Goal: Communication & Community: Answer question/provide support

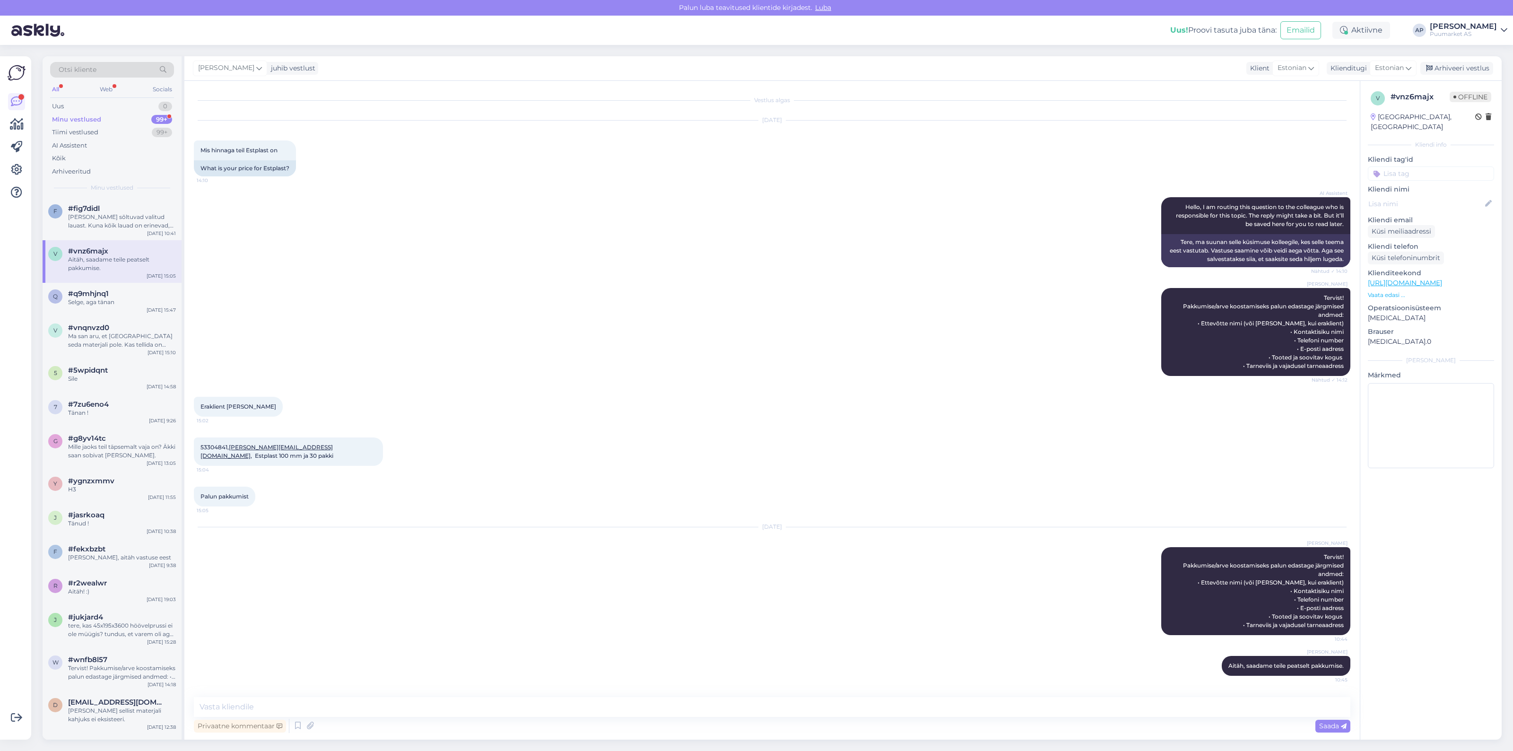
click at [99, 121] on div "Minu vestlused" at bounding box center [76, 119] width 49 height 9
click at [107, 107] on div "Uus 0" at bounding box center [112, 106] width 124 height 13
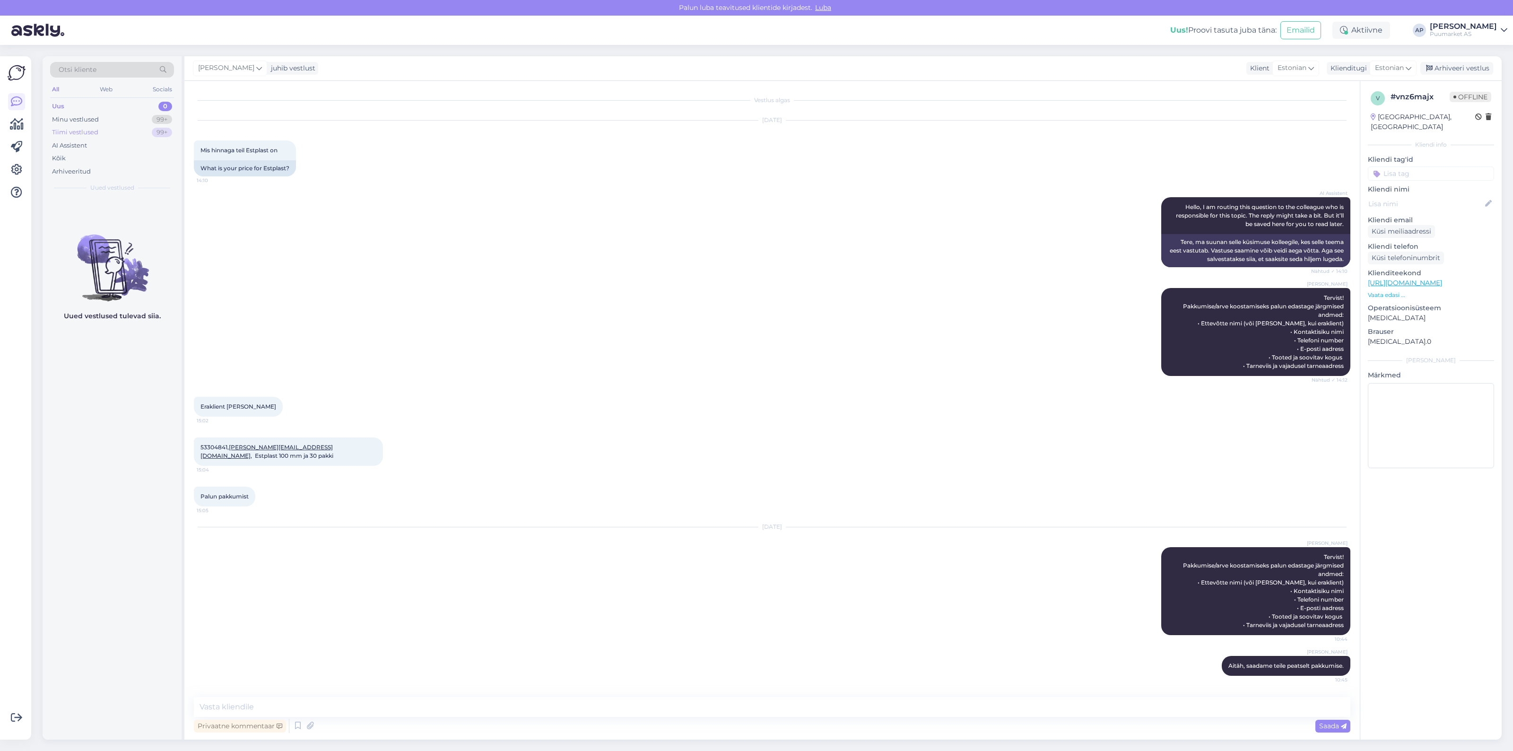
click at [98, 136] on div "Tiimi vestlused 99+" at bounding box center [112, 132] width 124 height 13
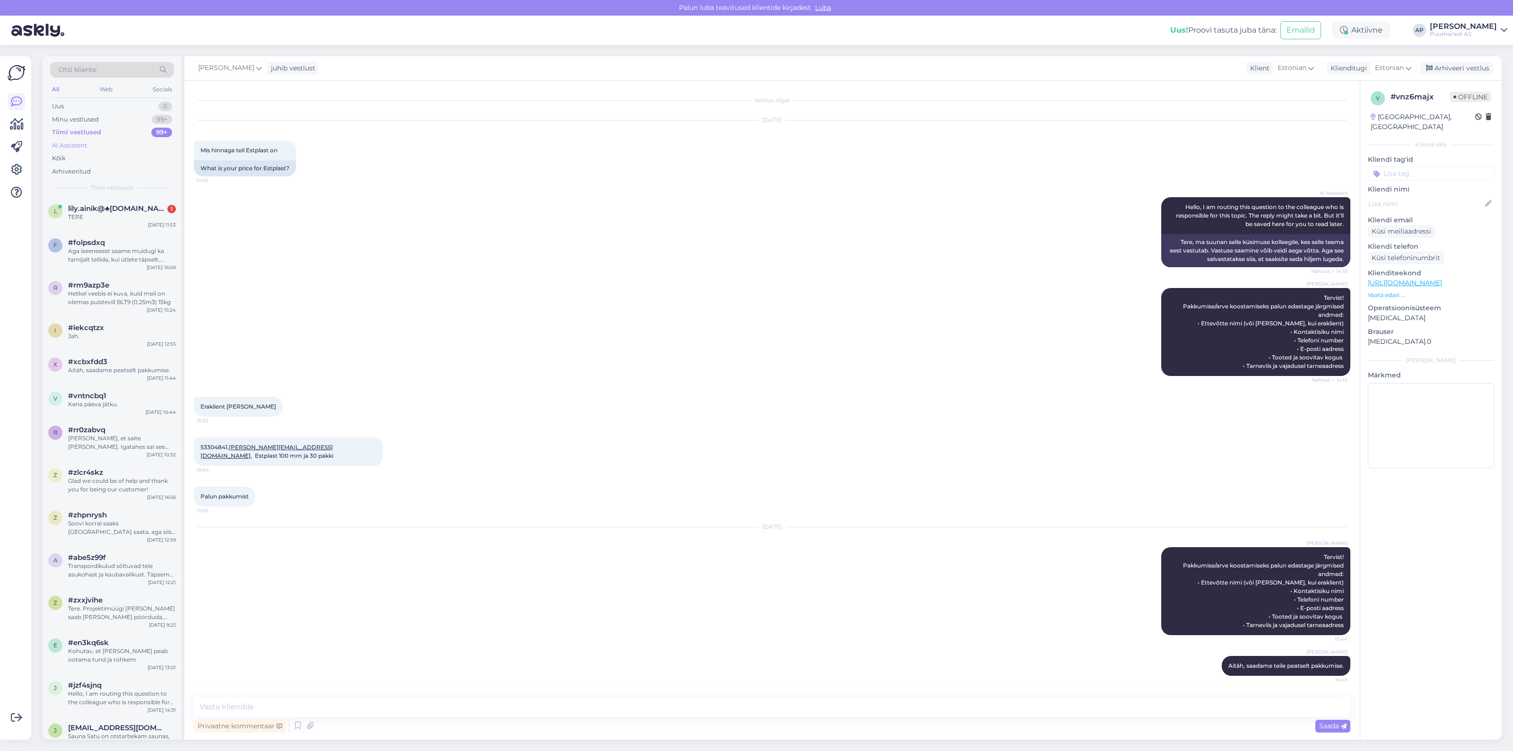
click at [97, 148] on div "AI Assistent" at bounding box center [112, 145] width 124 height 13
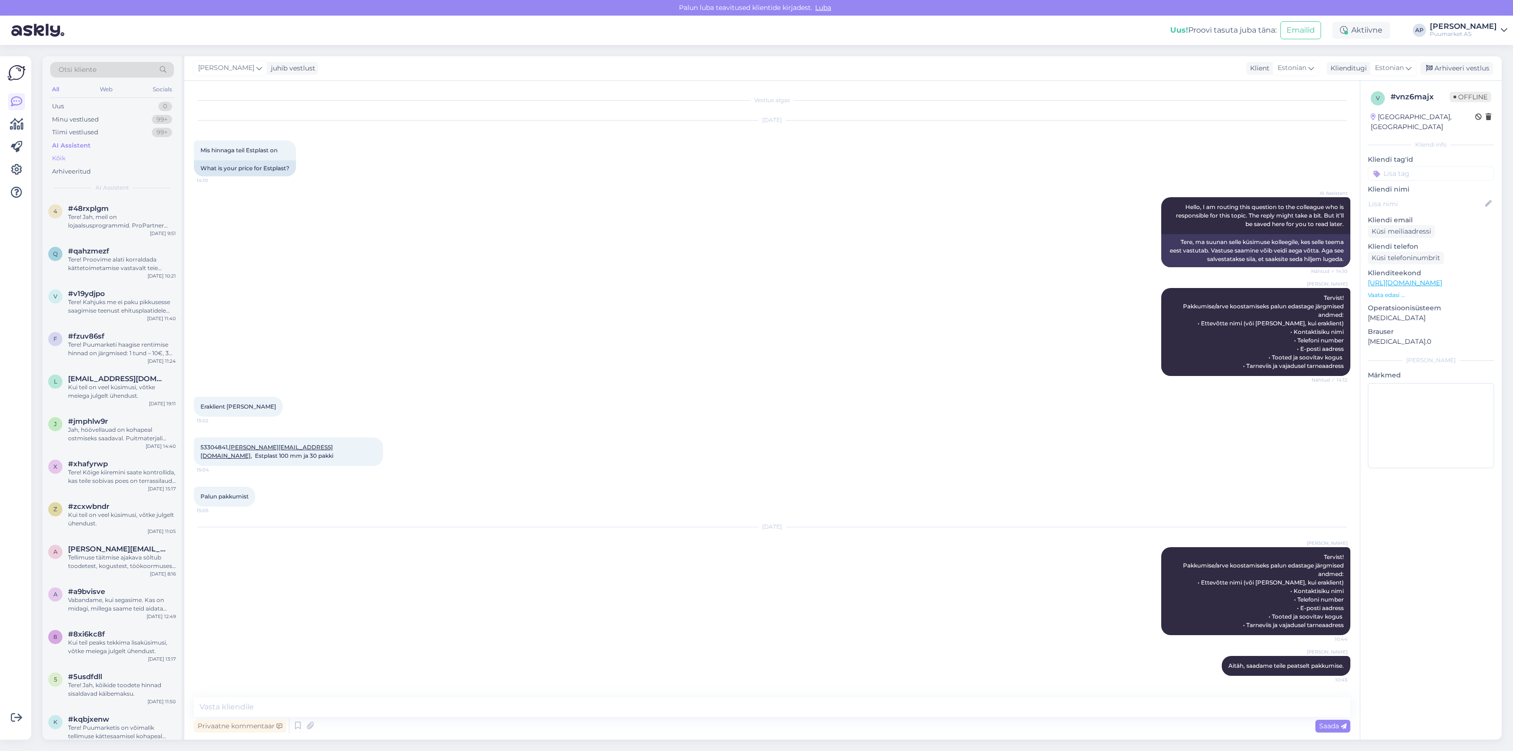
click at [107, 157] on div "Kõik" at bounding box center [112, 158] width 124 height 13
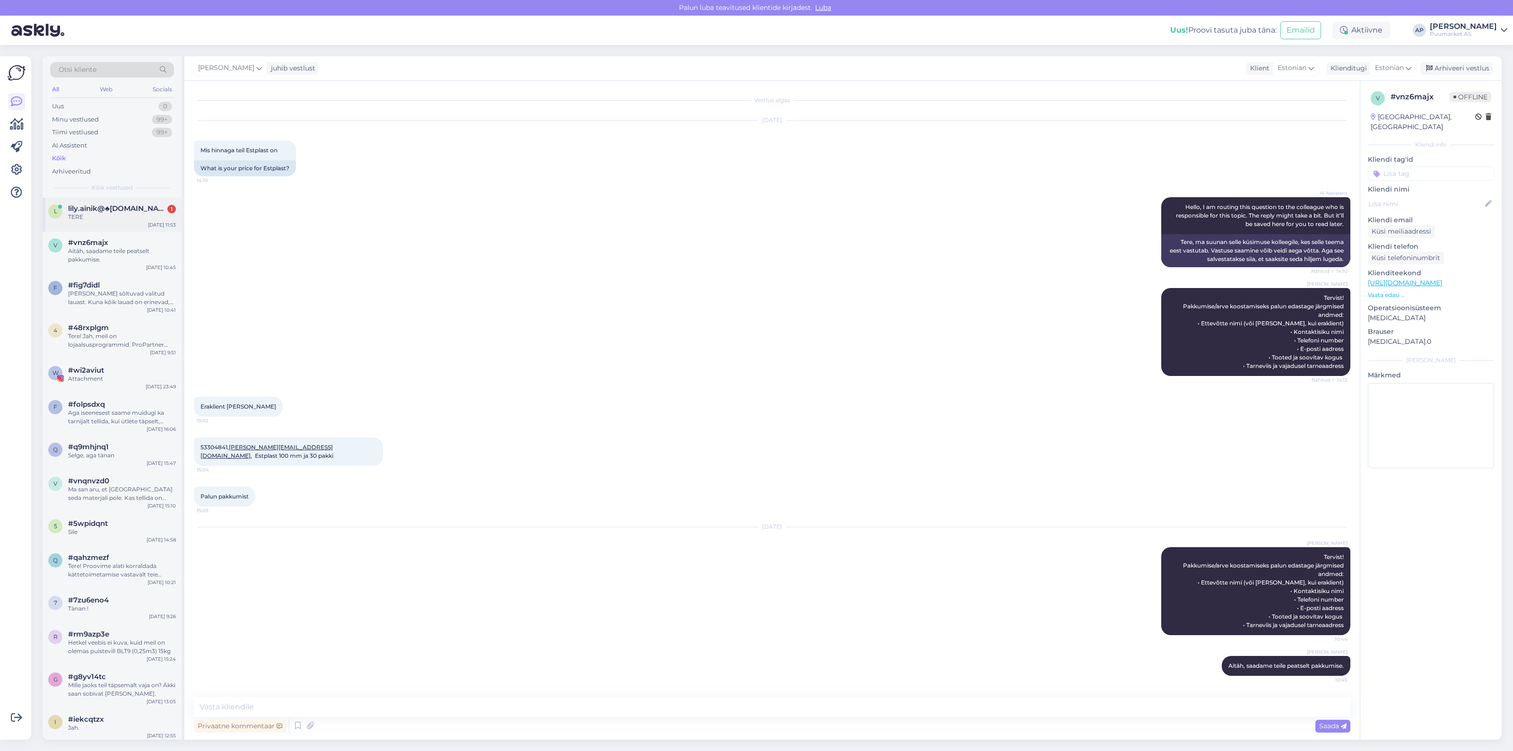
click at [121, 221] on div "TERE" at bounding box center [122, 217] width 108 height 9
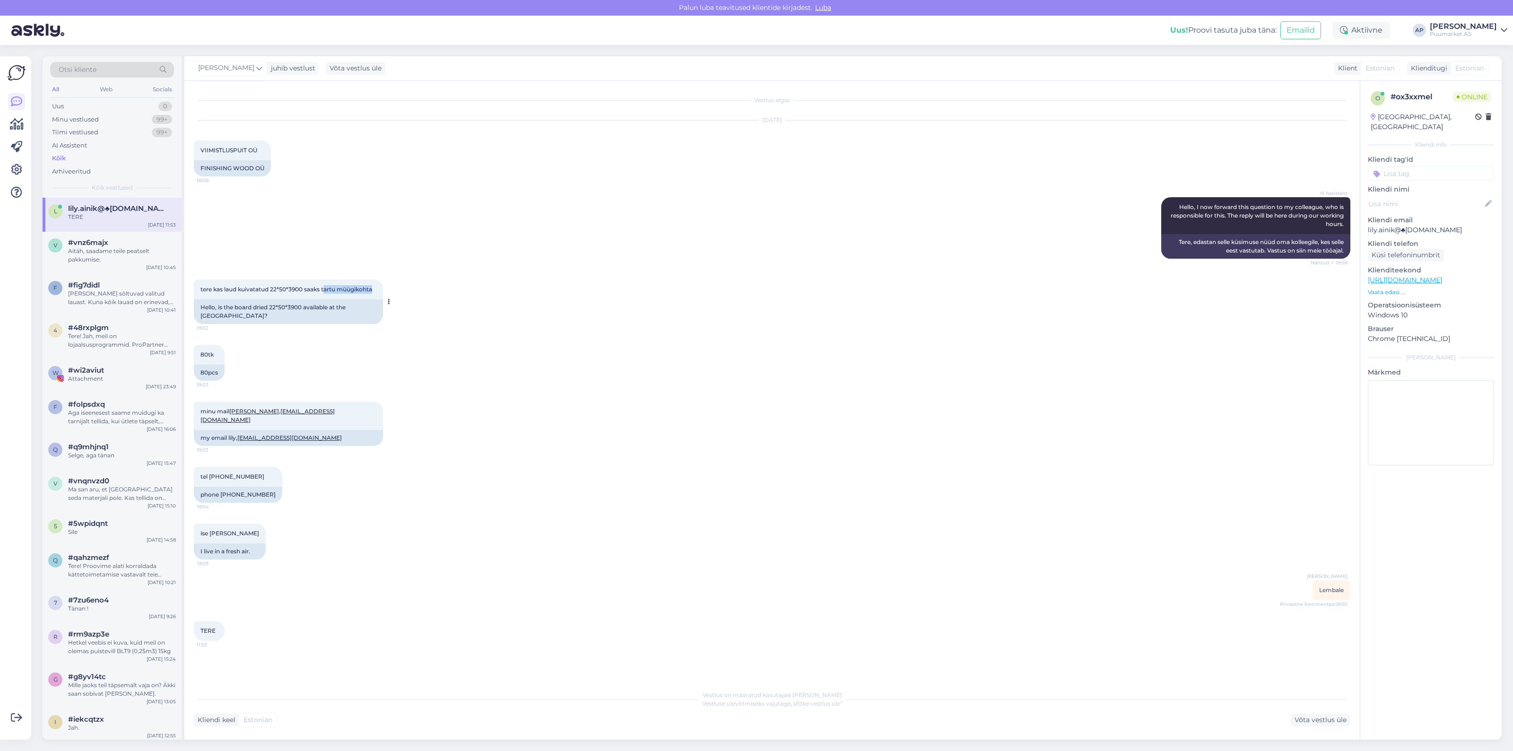
drag, startPoint x: 325, startPoint y: 289, endPoint x: 381, endPoint y: 288, distance: 55.4
click at [381, 288] on div "tere kas laud kuivatatud 22*50*3900 saaks tartu müügikohta 19:02" at bounding box center [288, 290] width 189 height 20
click at [1318, 722] on div "Võta vestlus üle" at bounding box center [1321, 720] width 60 height 13
click at [892, 701] on textarea at bounding box center [772, 707] width 1157 height 20
drag, startPoint x: 362, startPoint y: 703, endPoint x: 206, endPoint y: 707, distance: 155.6
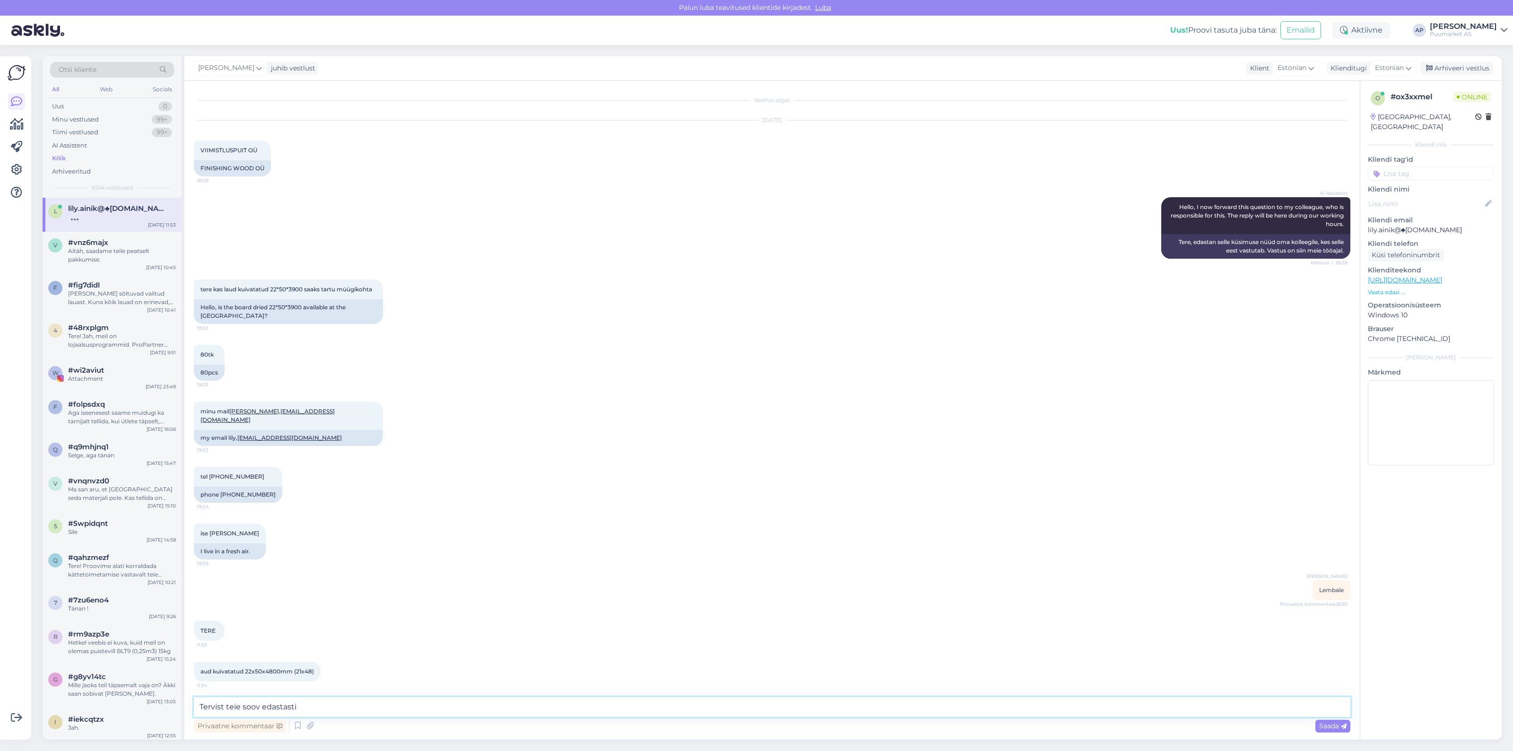
click at [206, 707] on textarea "Tervist teie soov edastasti" at bounding box center [772, 707] width 1157 height 20
click at [300, 710] on textarea "Tervist teie soov edastasti" at bounding box center [772, 707] width 1157 height 20
drag, startPoint x: 306, startPoint y: 707, endPoint x: 223, endPoint y: 713, distance: 82.5
click at [223, 713] on textarea "Tervist teie soov edastasti" at bounding box center [772, 707] width 1157 height 20
type textarea "Tervist"
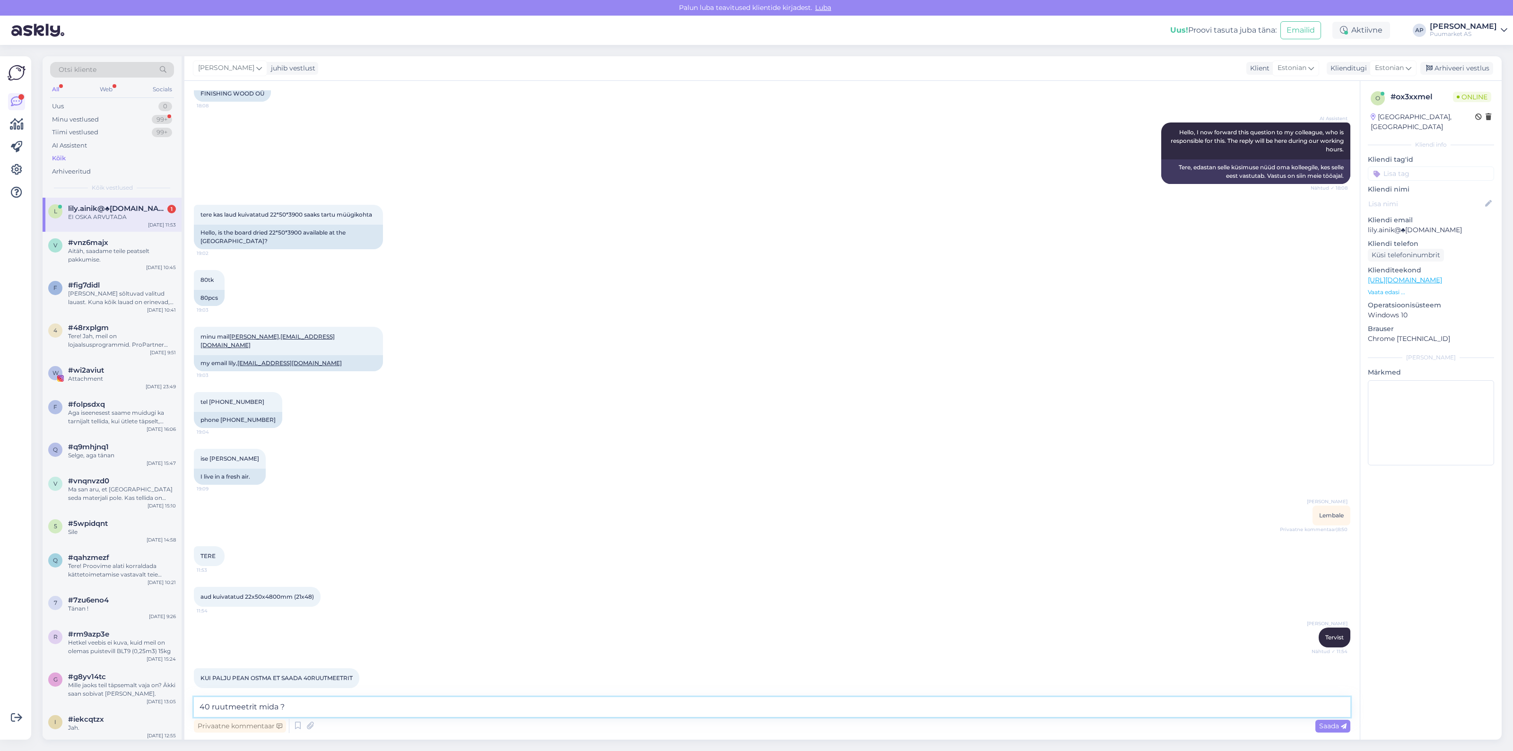
scroll to position [116, 0]
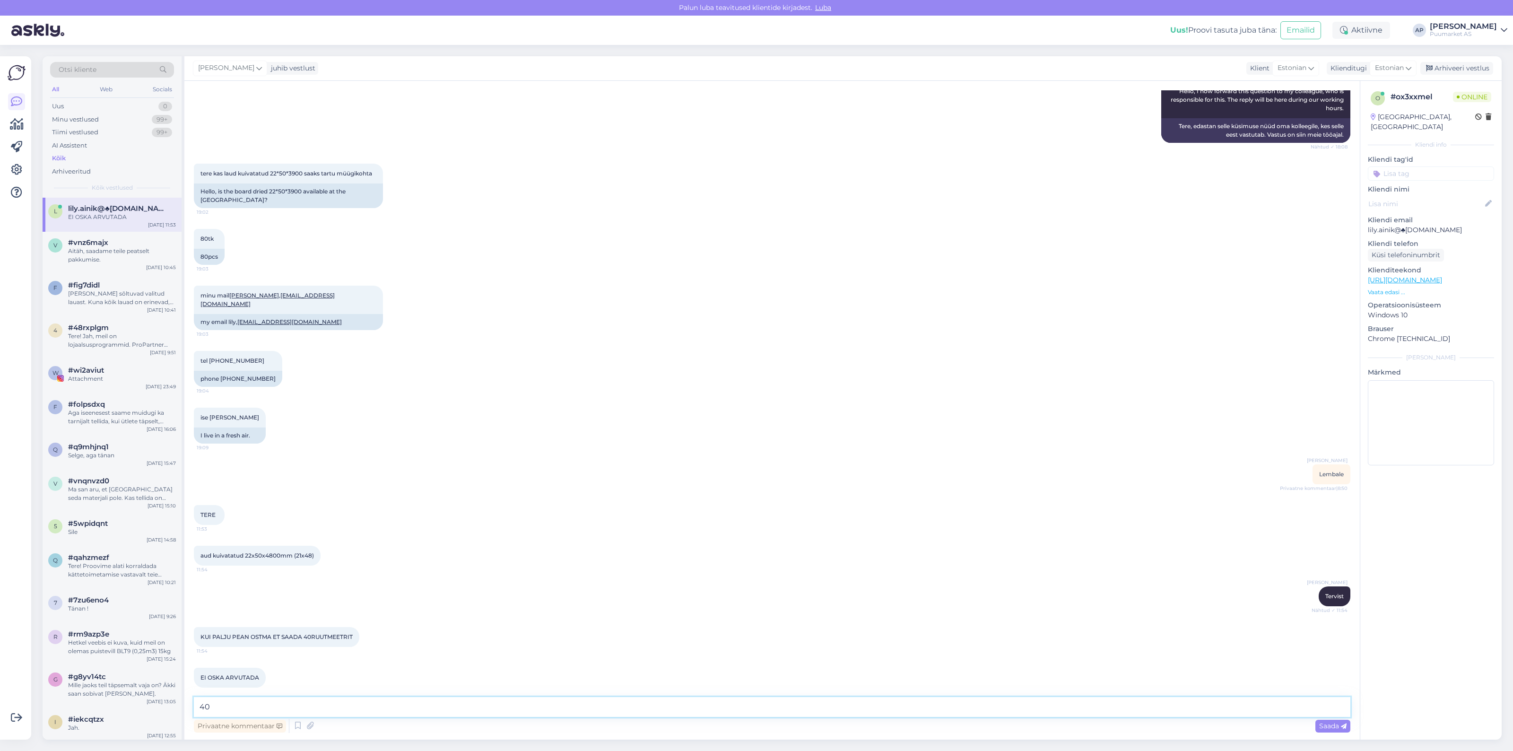
type textarea "4"
type textarea "millise sammuga"
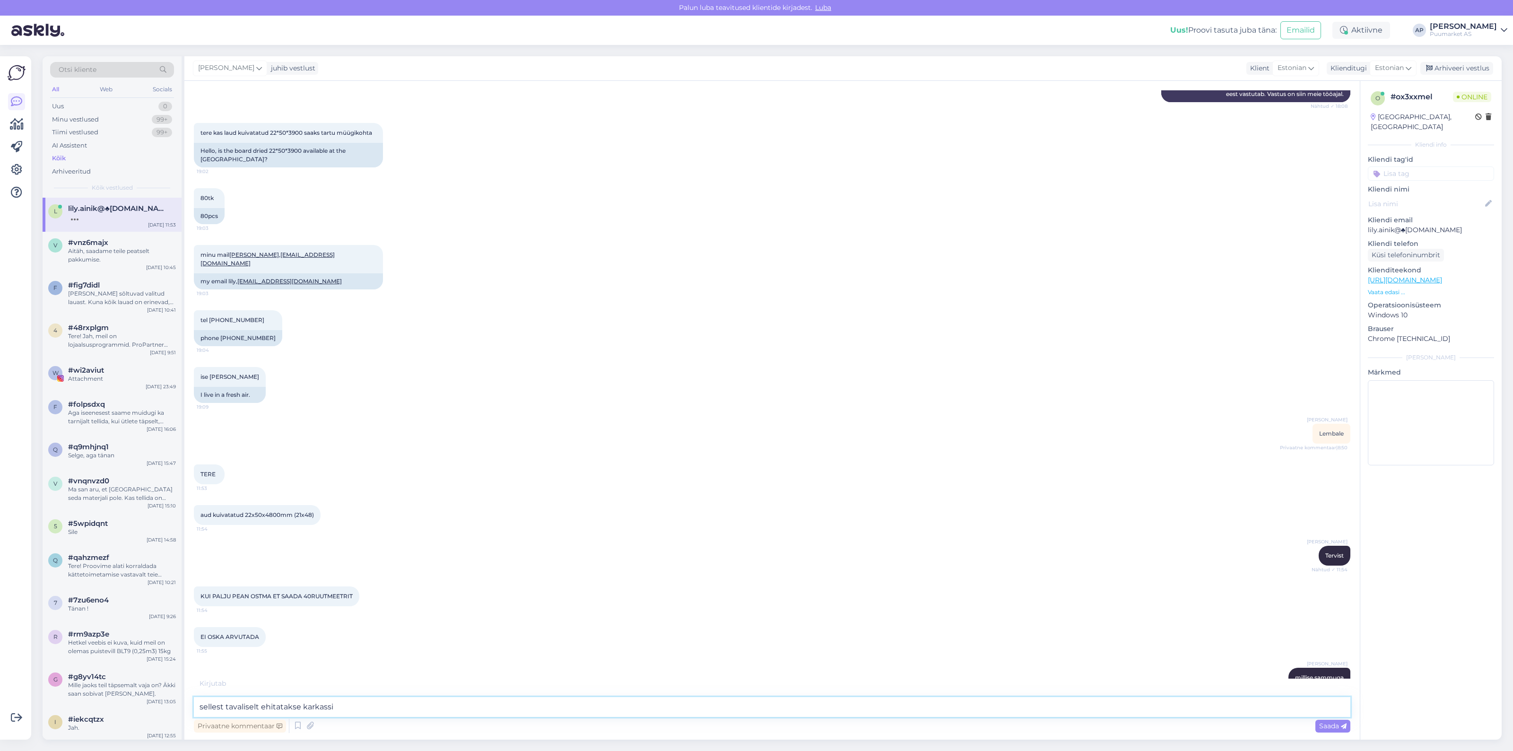
click at [222, 708] on textarea "sellest tavaliselt ehitatakse karkassi" at bounding box center [772, 707] width 1157 height 20
click at [426, 710] on textarea "sellest materjalist tavaliselt ehitatakse karkassi" at bounding box center [772, 707] width 1157 height 20
type textarea "sellest materjalist tavaliselt ehitatakse karkassi"
click at [1332, 722] on span "Saada" at bounding box center [1332, 726] width 27 height 9
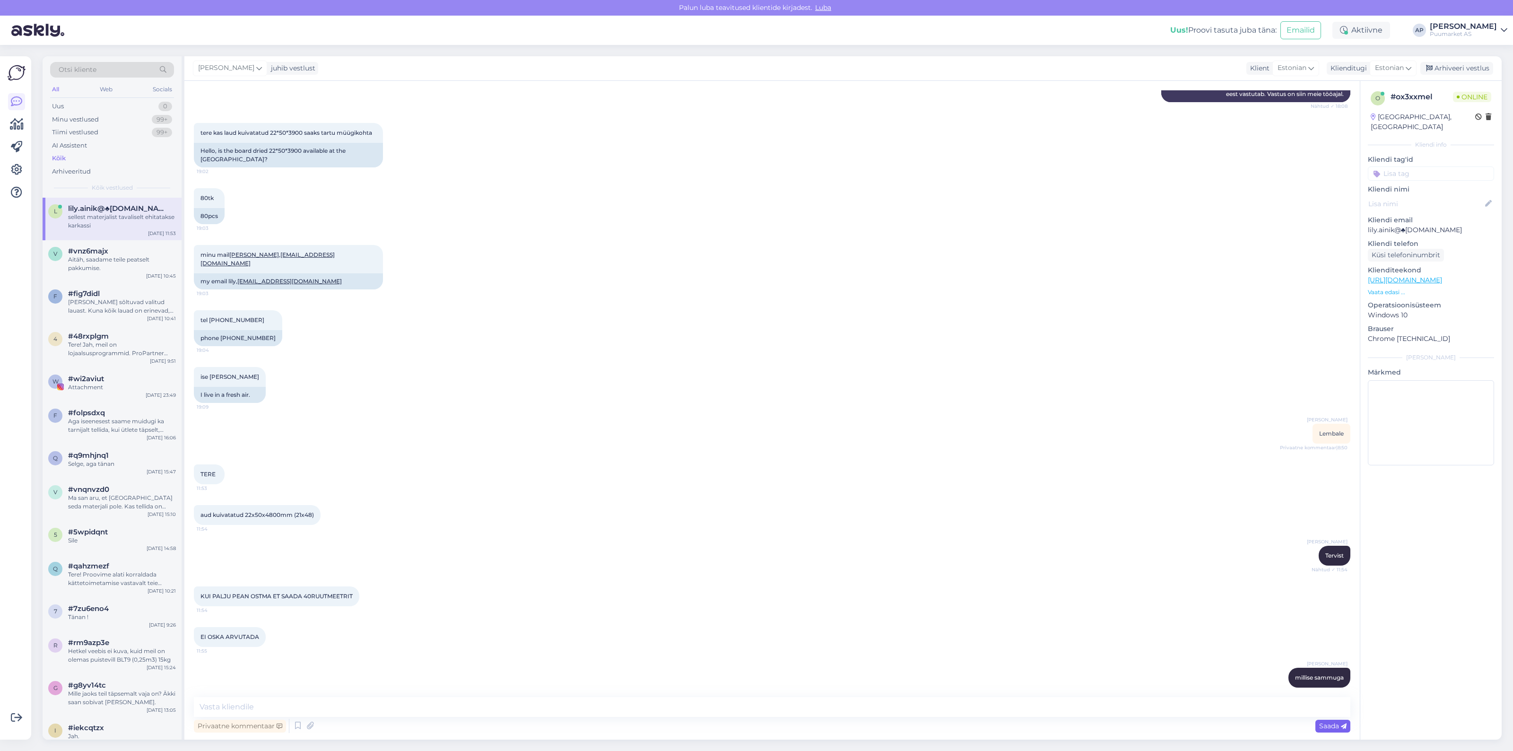
scroll to position [197, 0]
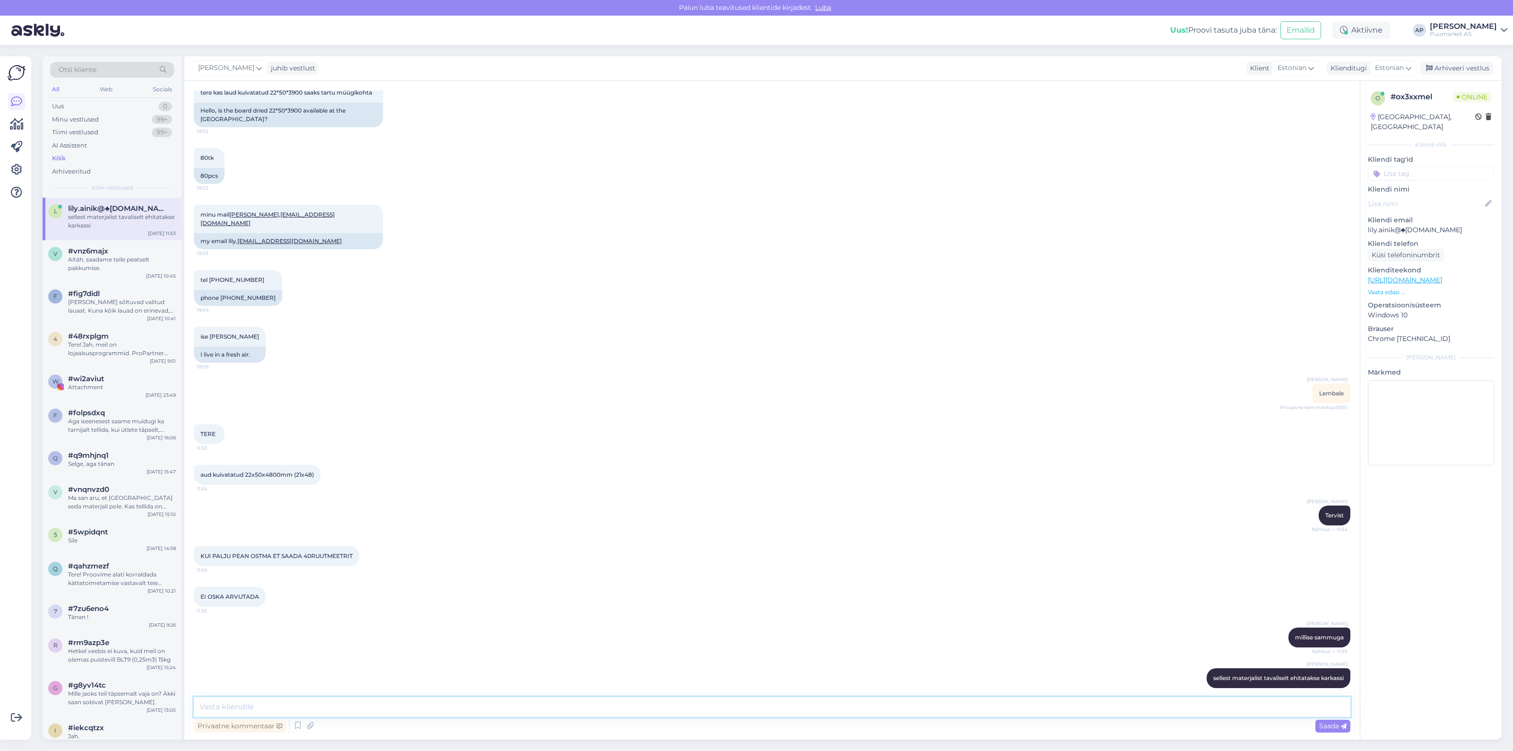
click at [894, 701] on textarea at bounding box center [772, 707] width 1157 height 20
drag, startPoint x: 1210, startPoint y: 663, endPoint x: 1320, endPoint y: 669, distance: 110.8
click at [1320, 669] on div "[PERSON_NAME] sellest materjalist tavaliselt ehitatakse karkassi 11:56" at bounding box center [1279, 678] width 144 height 20
click at [1130, 637] on div "[PERSON_NAME] millise sammuga Nähtud ✓ 11:55" at bounding box center [772, 637] width 1157 height 41
click at [314, 713] on textarea at bounding box center [772, 707] width 1157 height 20
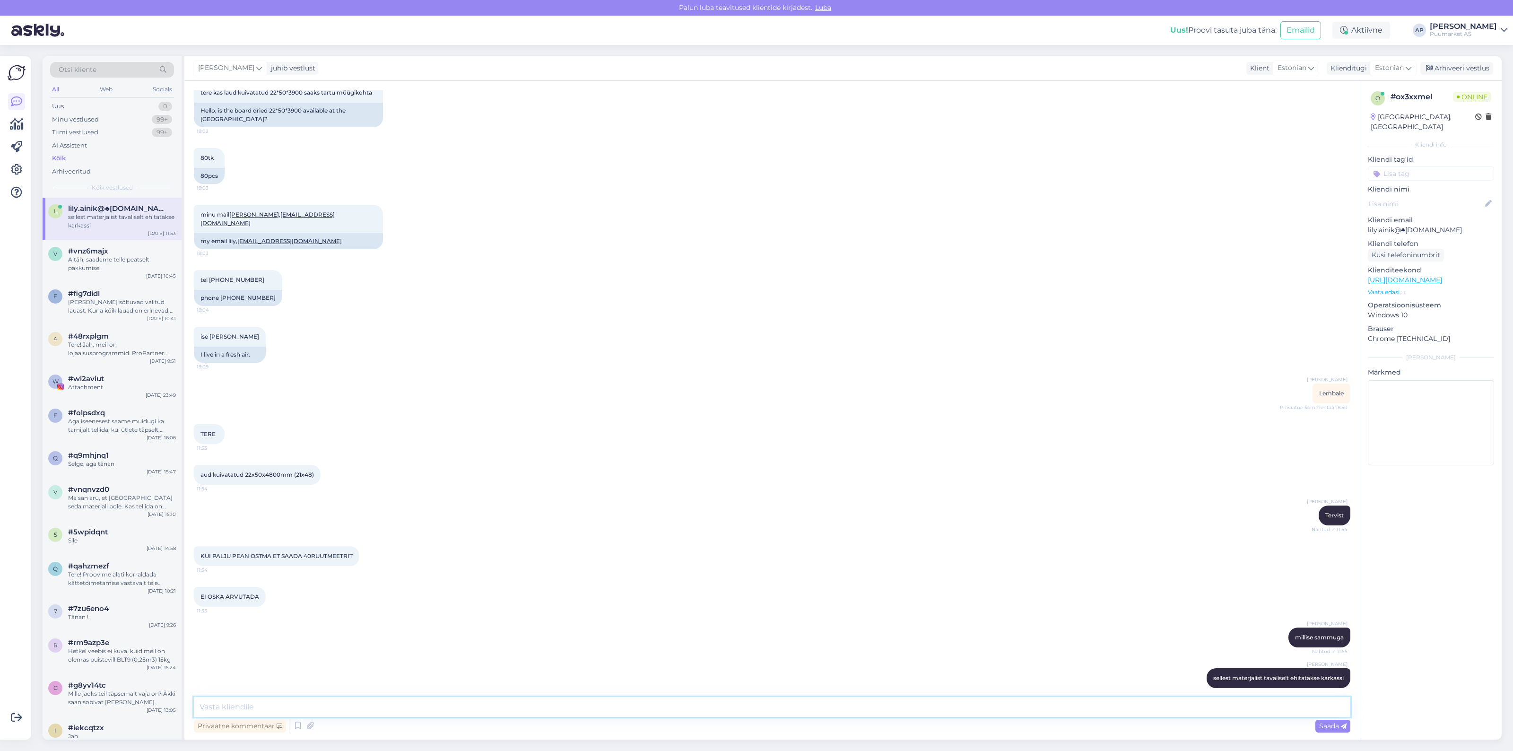
scroll to position [207, 0]
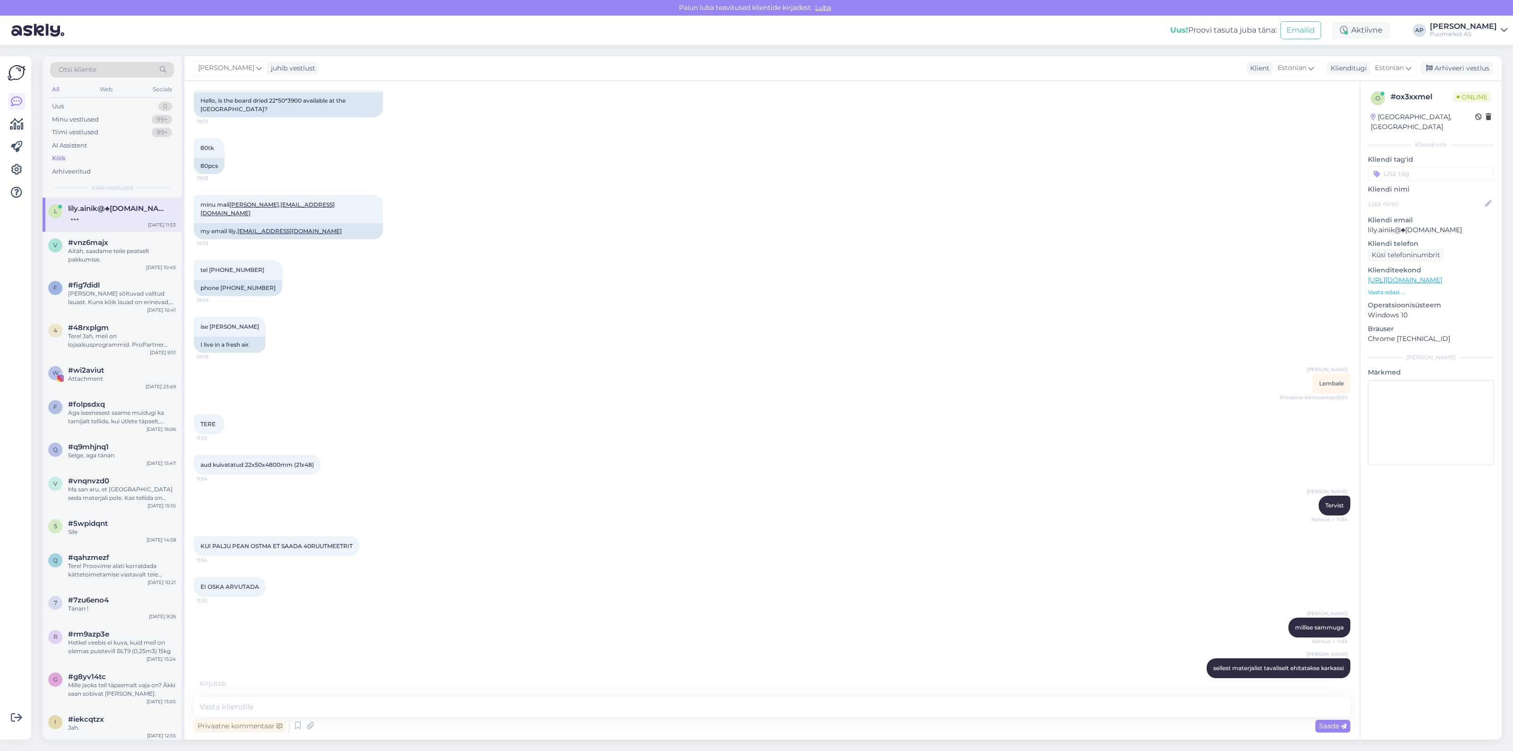
click at [585, 609] on div "[PERSON_NAME] millise sammuga Nähtud ✓ 11:55" at bounding box center [772, 627] width 1157 height 41
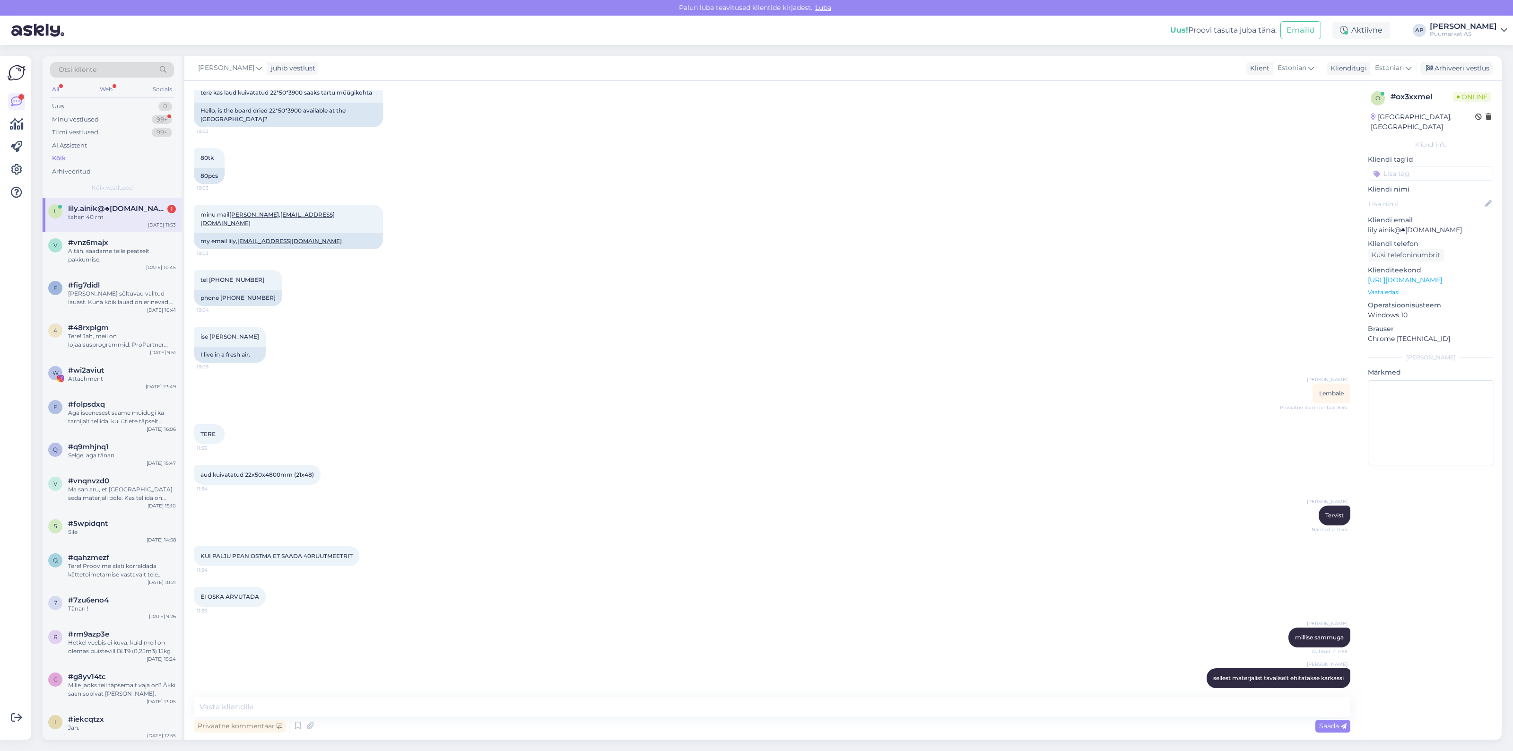
scroll to position [237, 0]
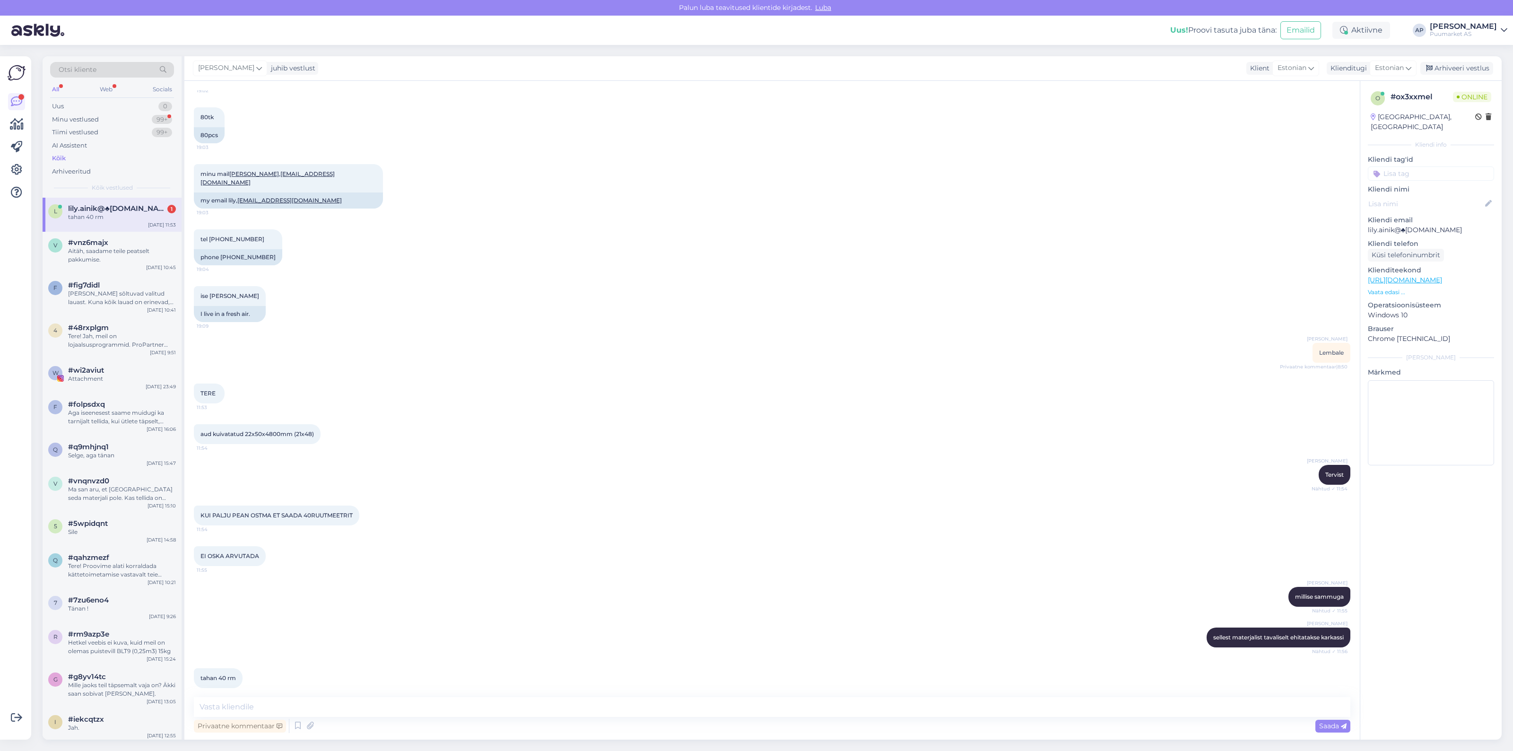
click at [273, 696] on div "Vestlus algas [DATE] VIIMISTLUSPUIT OÜ 18:08 FINISHING WOOD OÜ AI Assistent Hel…" at bounding box center [772, 410] width 1176 height 659
click at [362, 709] on textarea at bounding box center [772, 707] width 1157 height 20
type textarea "800jm"
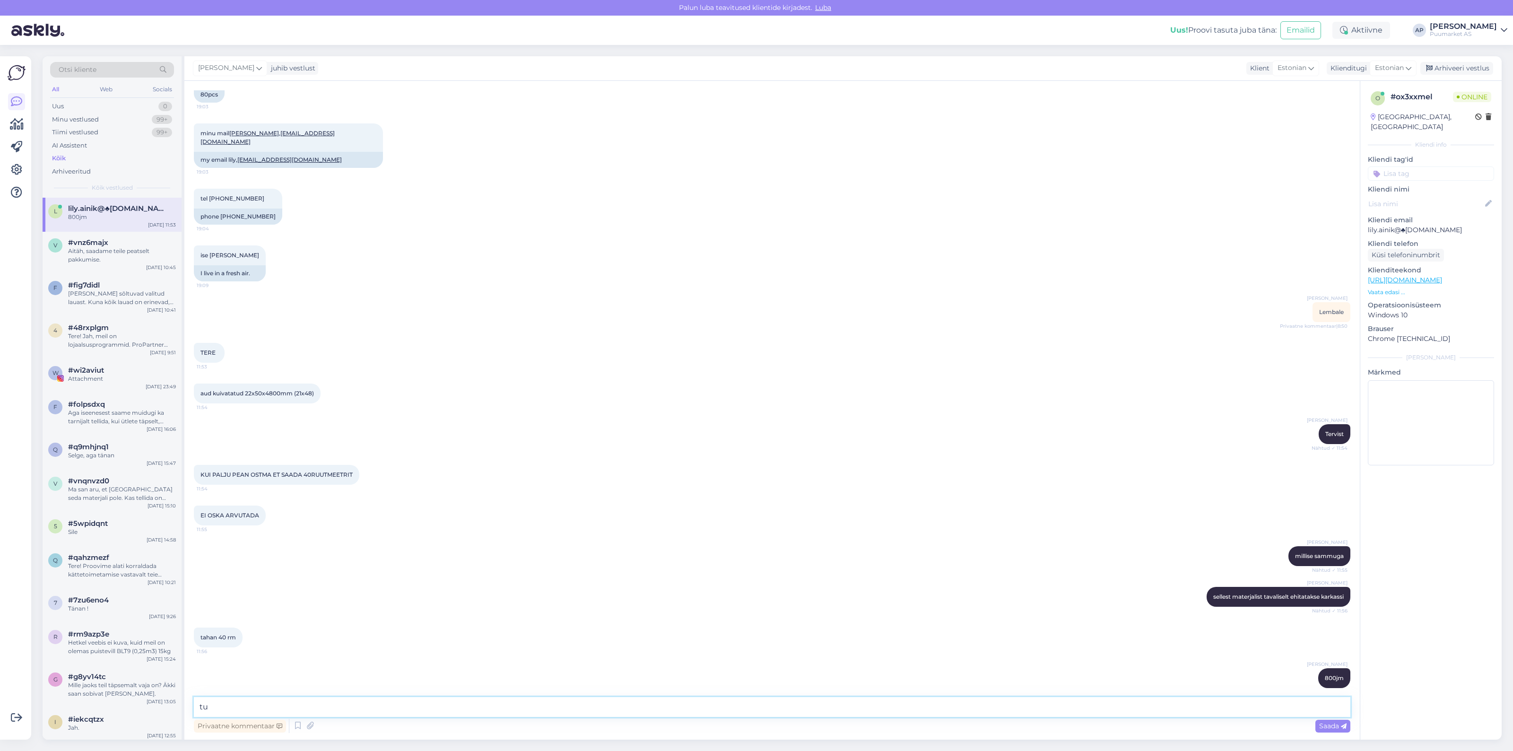
type textarea "t"
type textarea "k"
click at [507, 602] on div "[PERSON_NAME] sellest materjalist tavaliselt ehitatakse karkassi Nähtud ✓ 11:56" at bounding box center [772, 597] width 1157 height 41
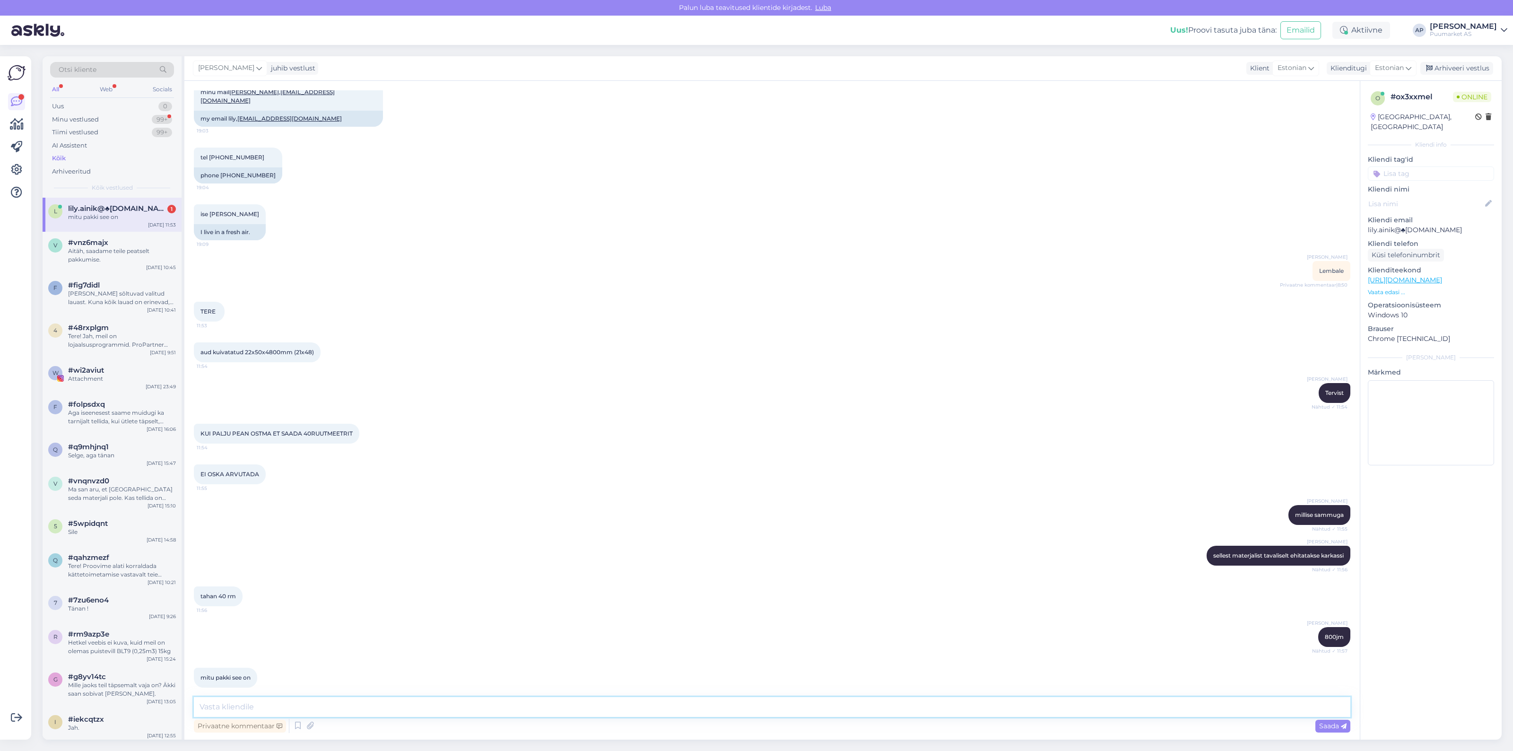
click at [301, 707] on textarea at bounding box center [772, 707] width 1157 height 20
click at [639, 591] on div "tahan 40 rm 11:56" at bounding box center [772, 596] width 1157 height 41
click at [411, 700] on textarea at bounding box center [772, 707] width 1157 height 20
type textarea "p"
type textarea "1"
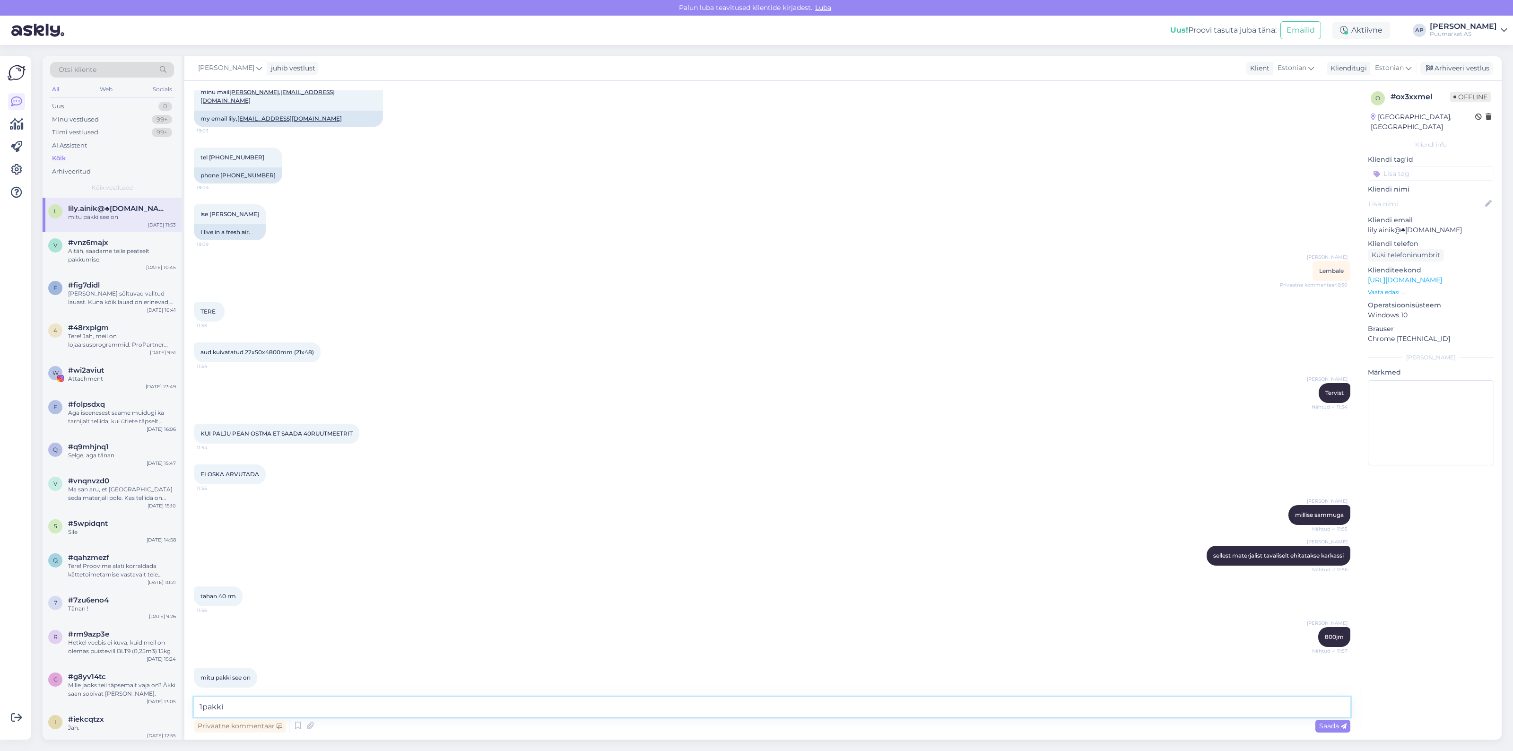
type textarea "17pakki"
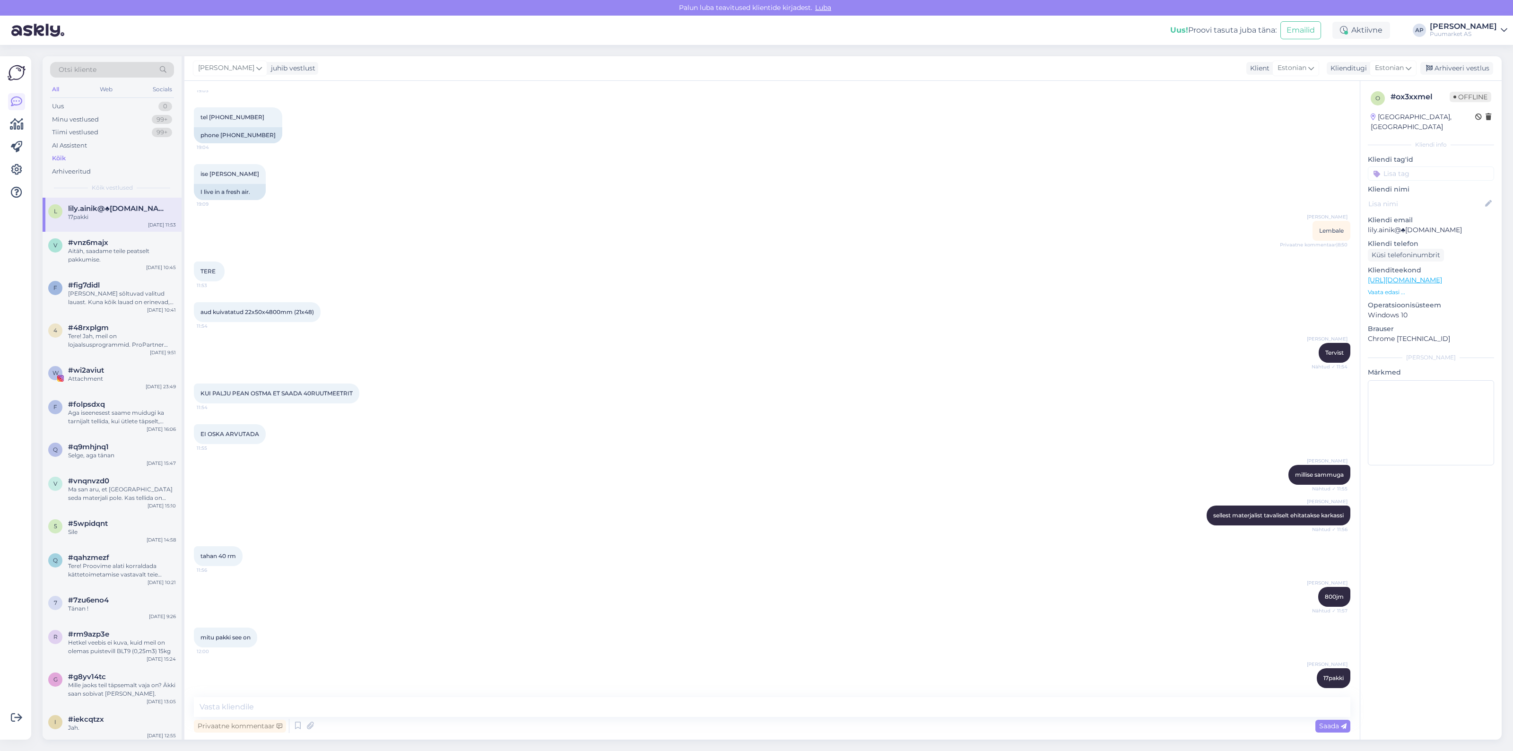
click at [433, 665] on div "[PERSON_NAME] 17pakki 12:07" at bounding box center [772, 678] width 1157 height 41
